Goal: Find specific page/section: Find specific page/section

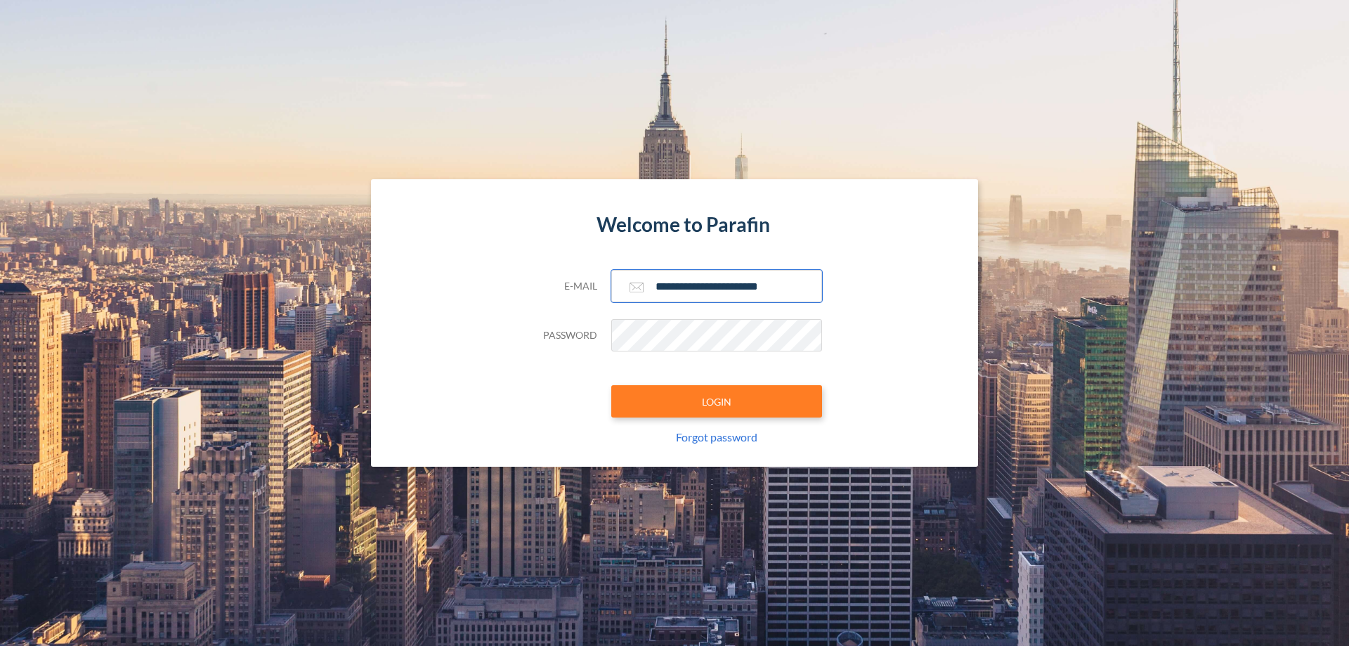
type input "**********"
click at [717, 401] on button "LOGIN" at bounding box center [716, 401] width 211 height 32
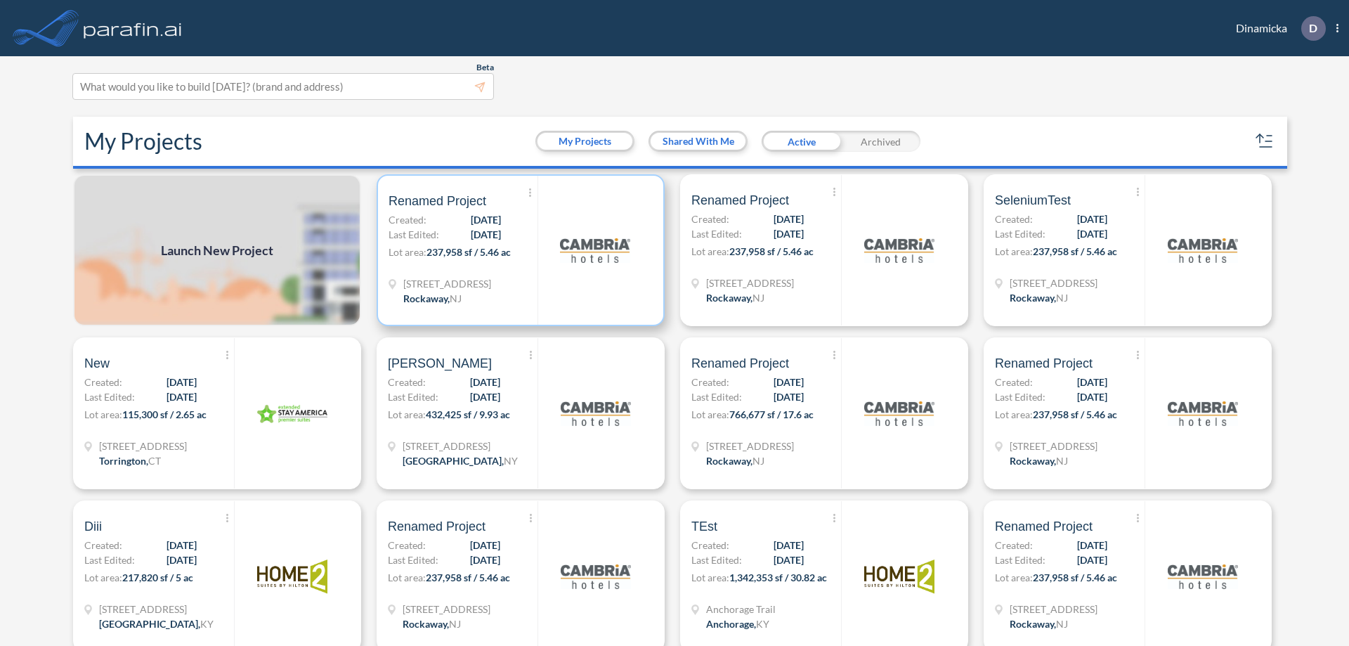
scroll to position [4, 0]
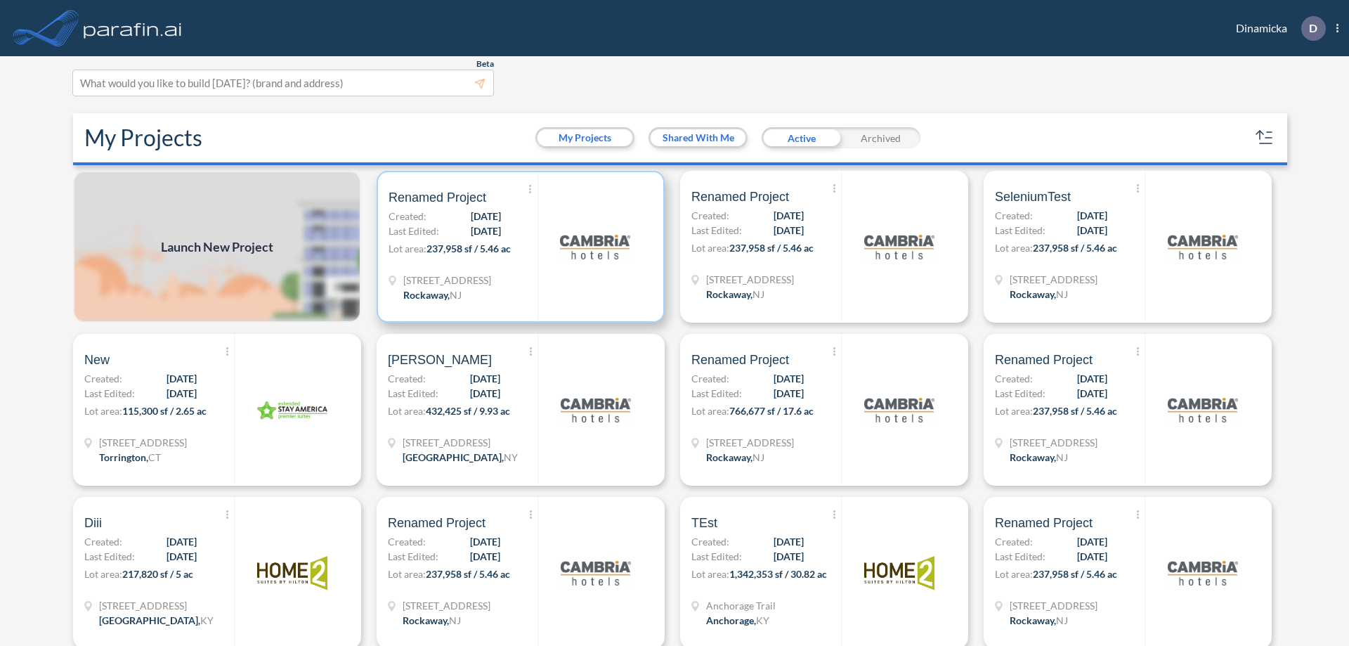
click at [518, 247] on p "Lot area: 237,958 sf / 5.46 ac" at bounding box center [463, 251] width 149 height 20
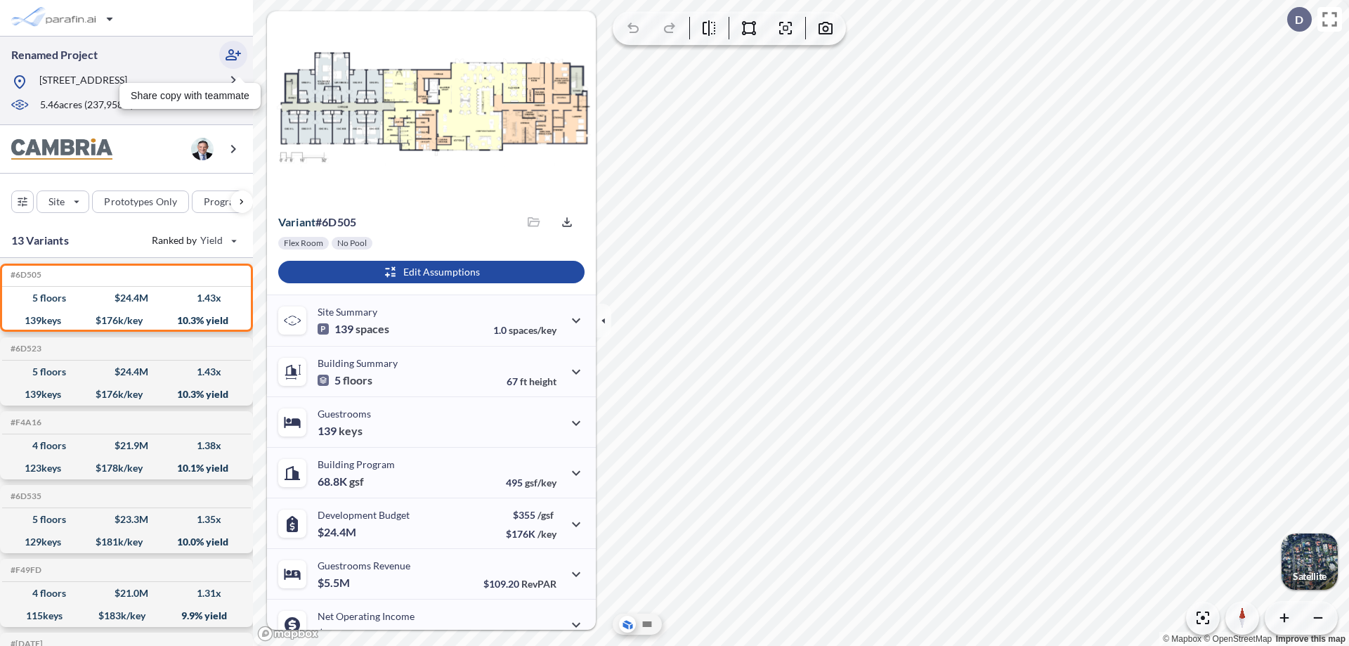
click at [233, 55] on icon "button" at bounding box center [233, 54] width 17 height 17
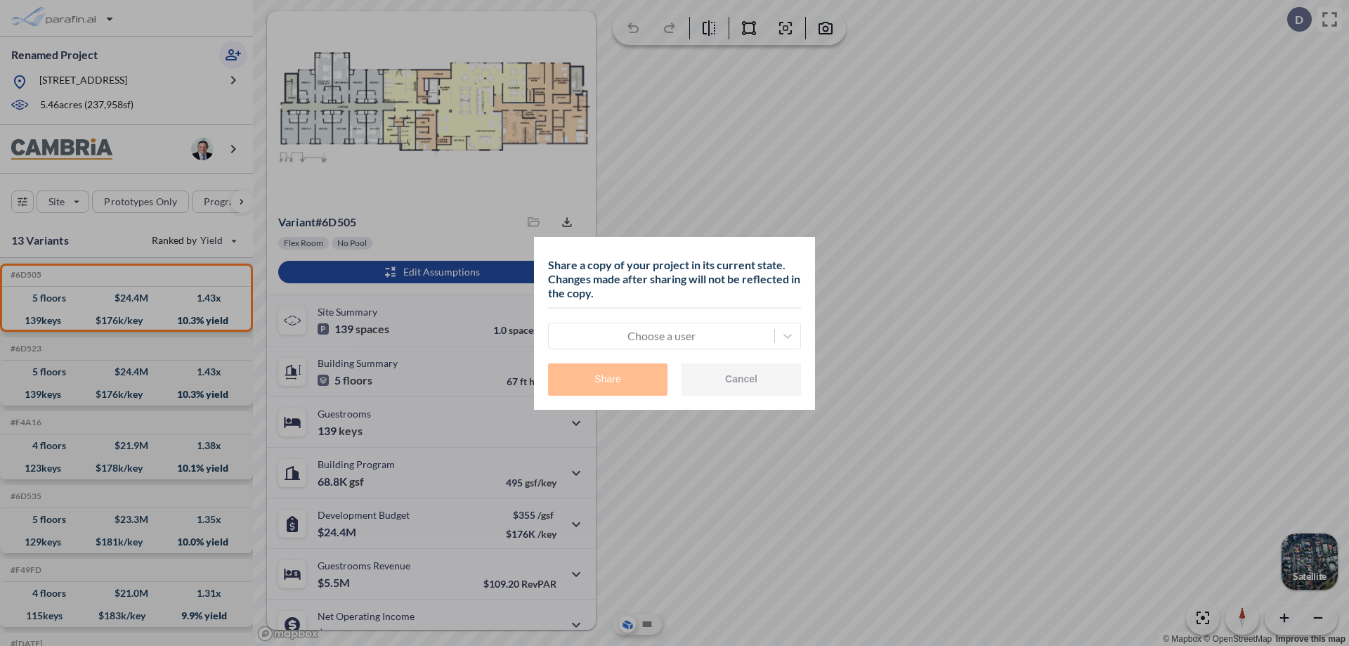
click at [661, 335] on div at bounding box center [661, 335] width 211 height 17
